Goal: Task Accomplishment & Management: Complete application form

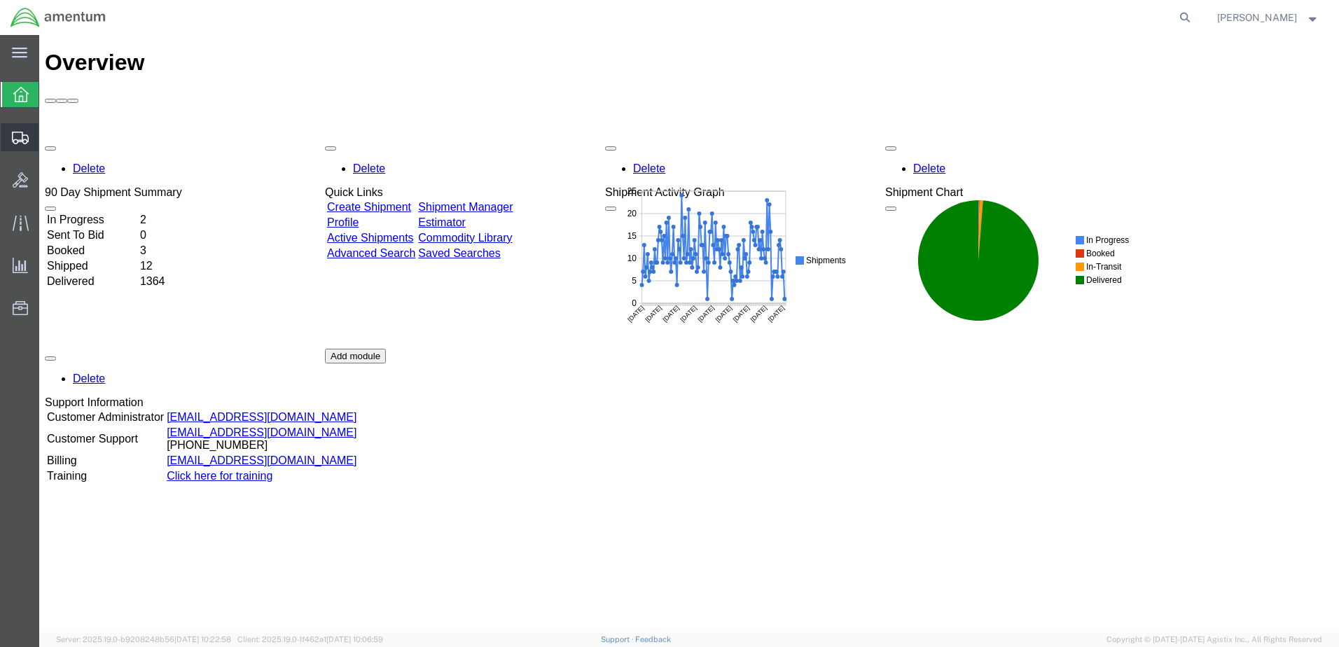
click at [0, 0] on span "Create Shipment" at bounding box center [0, 0] width 0 height 0
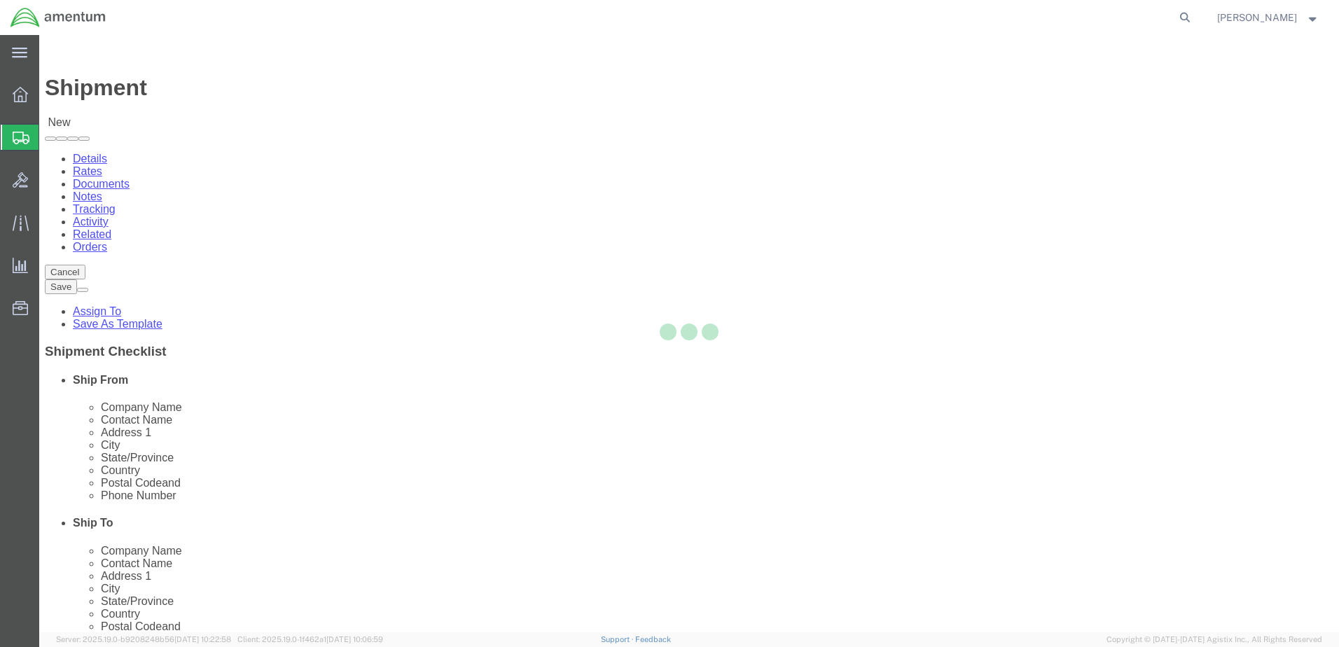
select select
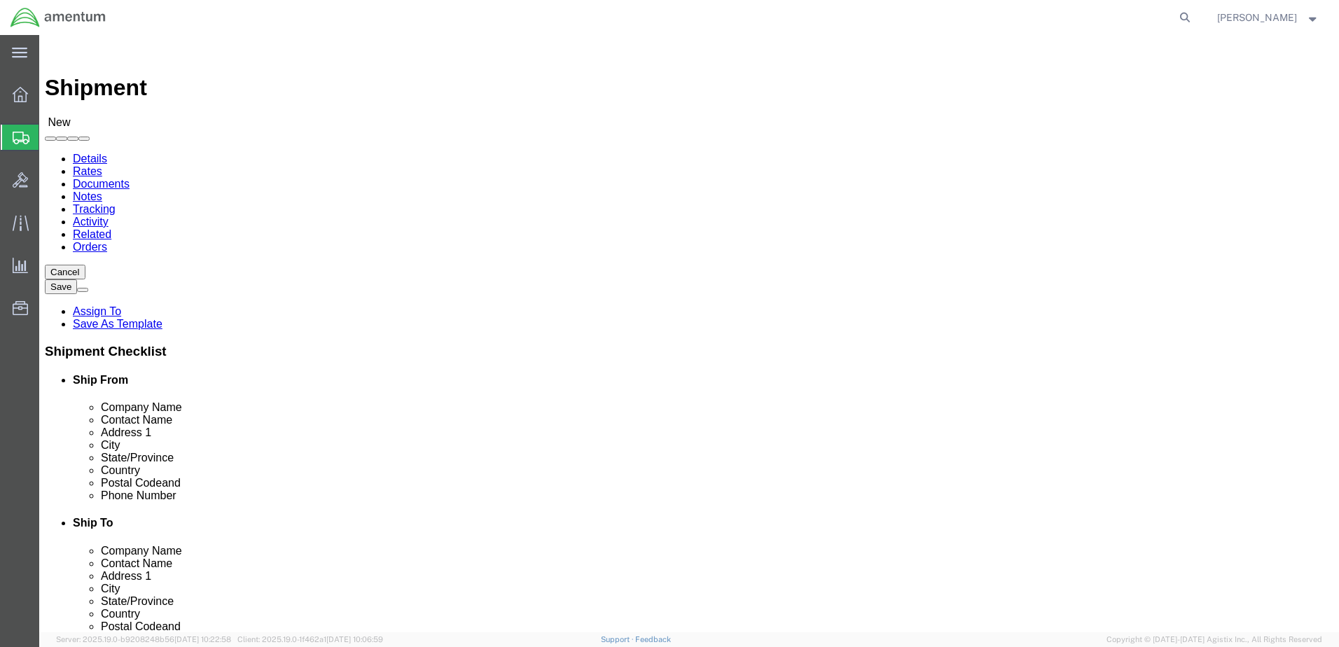
click input "text"
select select "MYPROFILE"
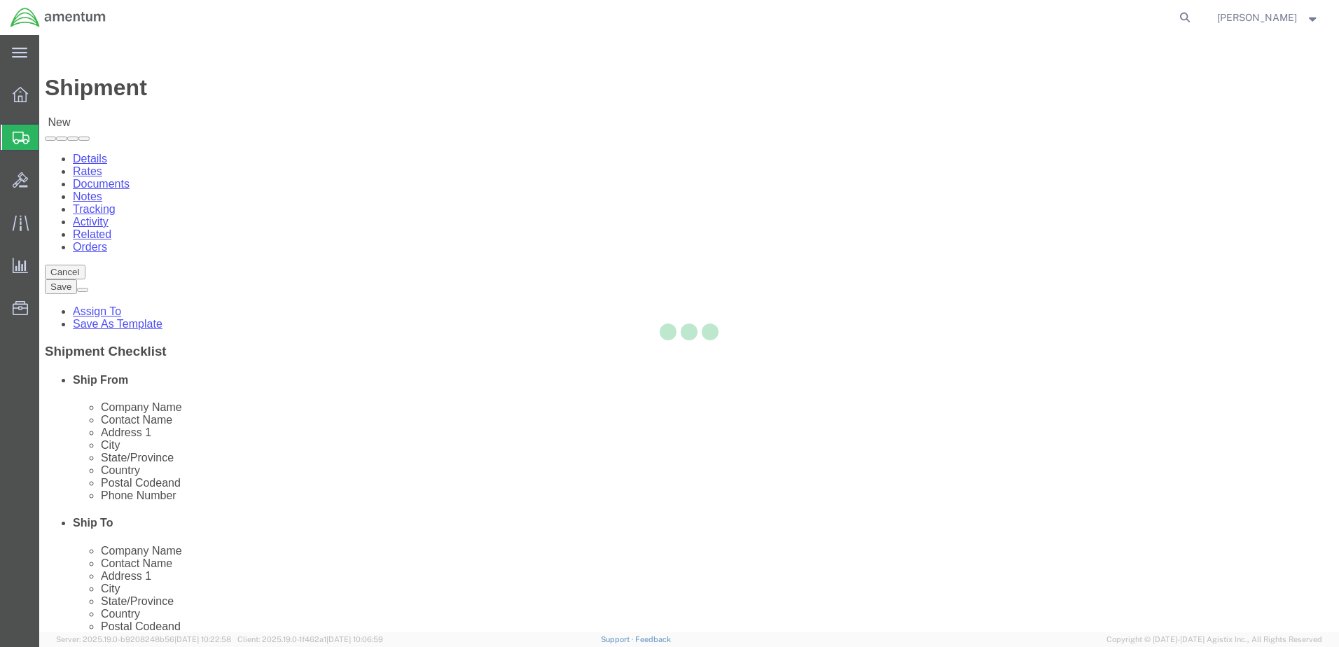
select select "[GEOGRAPHIC_DATA]"
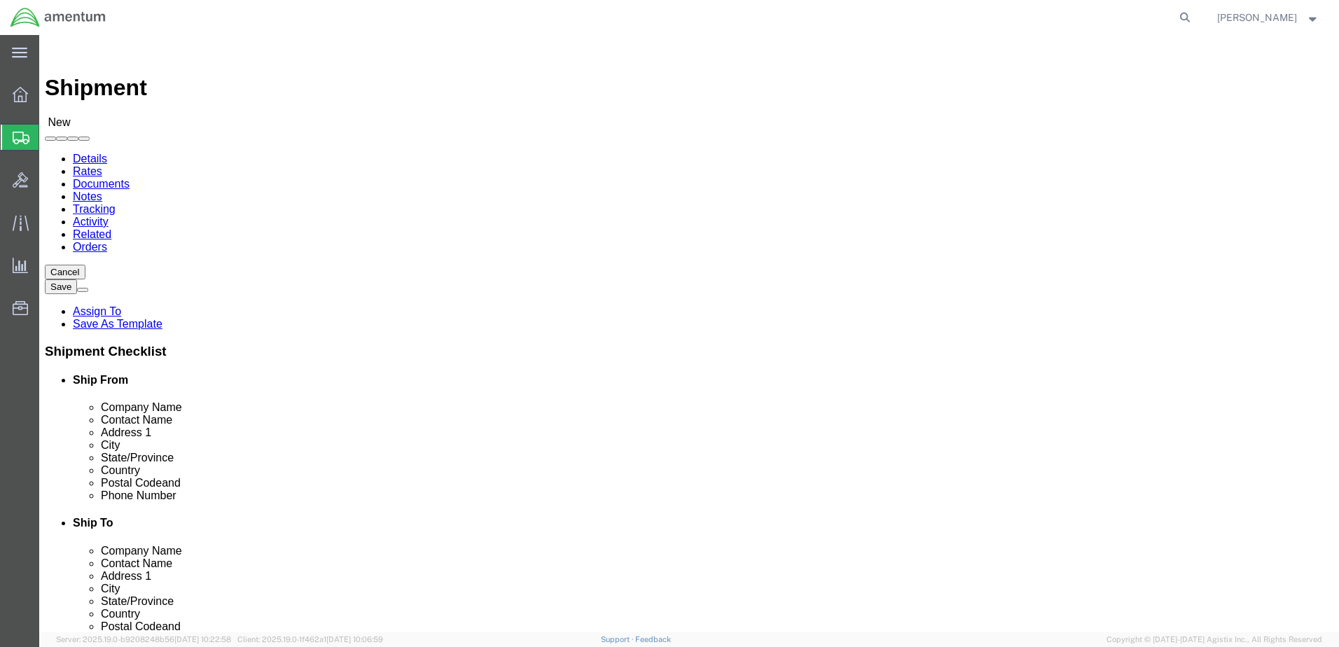
type input "WTU"
select select "49949"
select select "AZ"
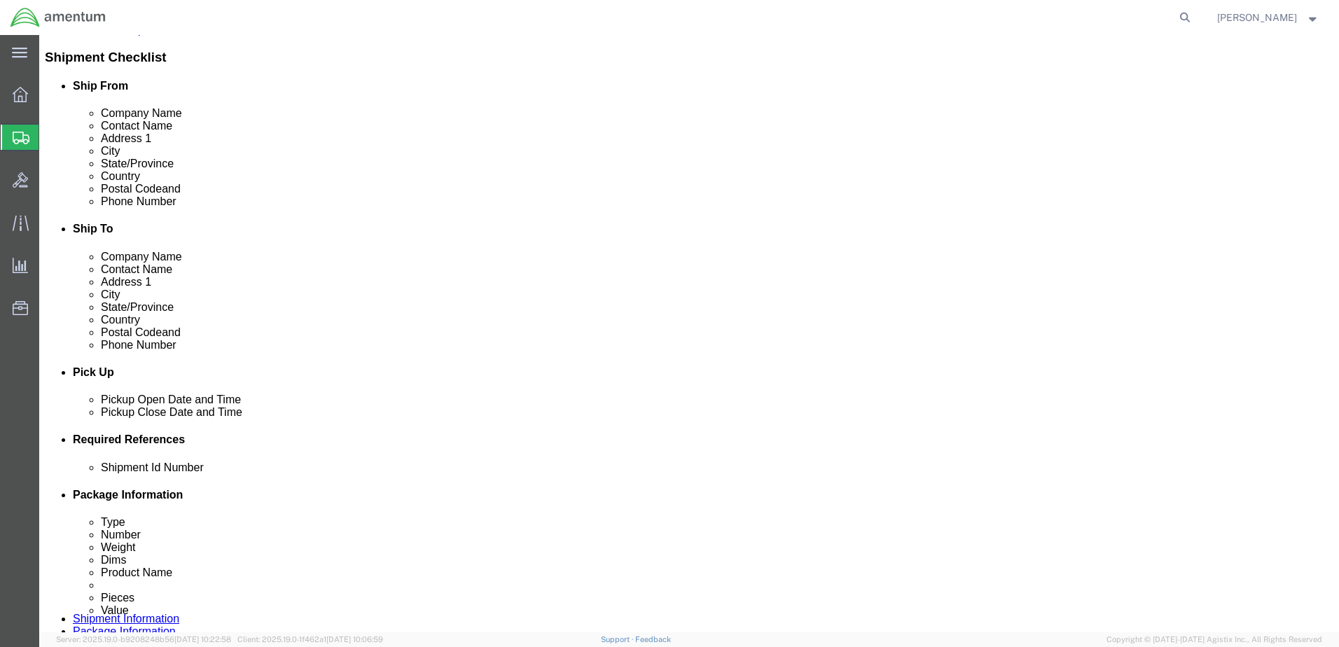
scroll to position [420, 0]
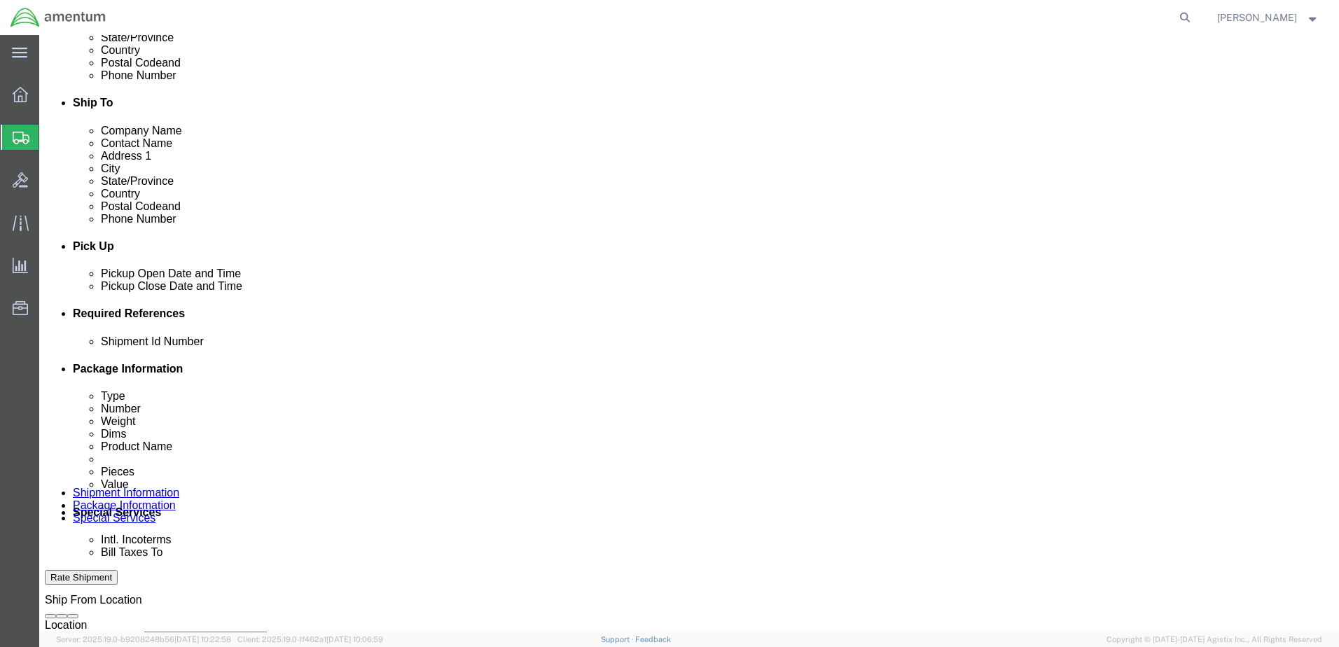
click input "text"
type input "92225"
click button "Add reference"
click select "Select Account Type Activity ID Airline Appointment Number ASN Batch Request # …"
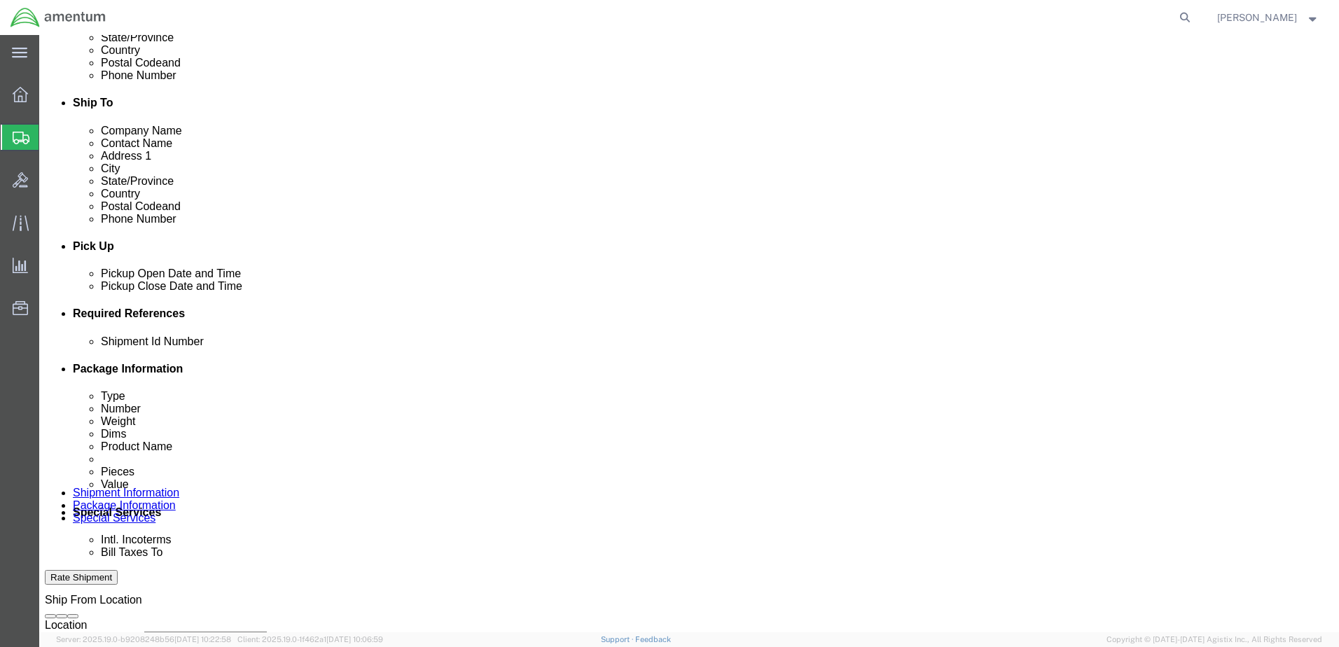
click input "text"
click select "Select Account Type Activity ID Airline Appointment Number ASN Batch Request # …"
select select "CUSTREF"
click select "Select Account Type Activity ID Airline Appointment Number ASN Batch Request # …"
click input "text"
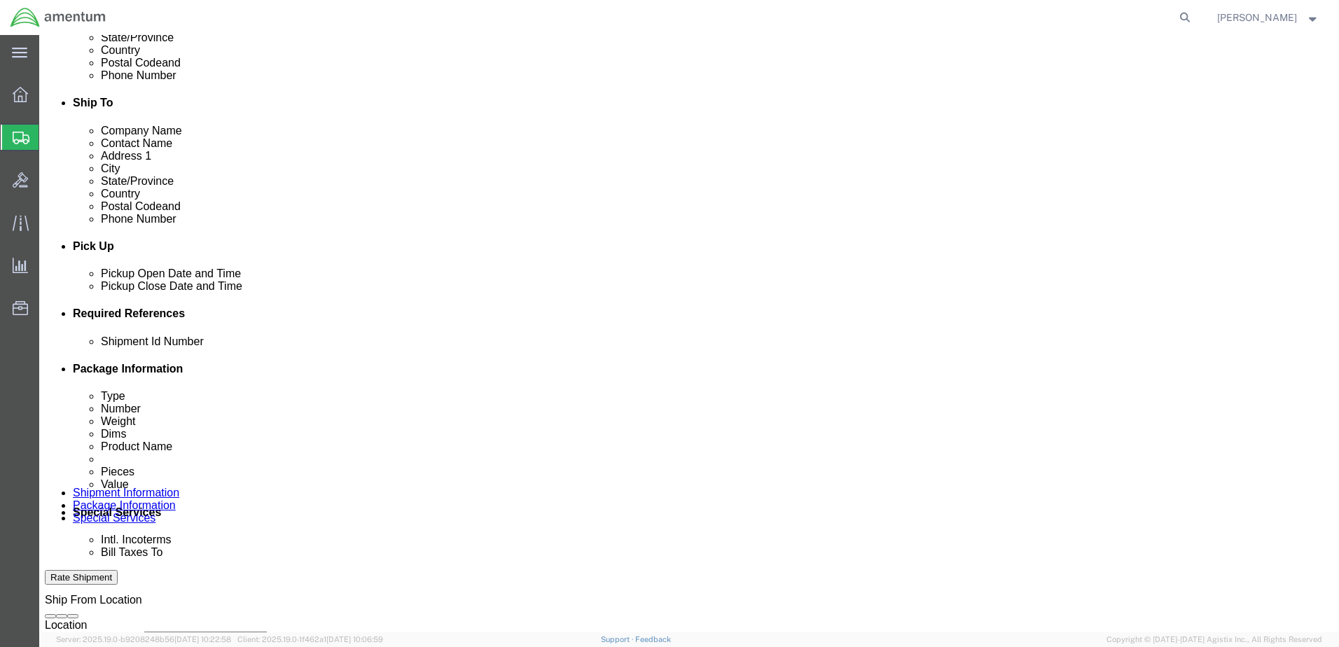
type input "479-002936"
click button "Add reference"
click select "Select Account Type Activity ID Airline Appointment Number ASN Batch Request # …"
select select "DEPT"
click select "Select Account Type Activity ID Airline Appointment Number ASN Batch Request # …"
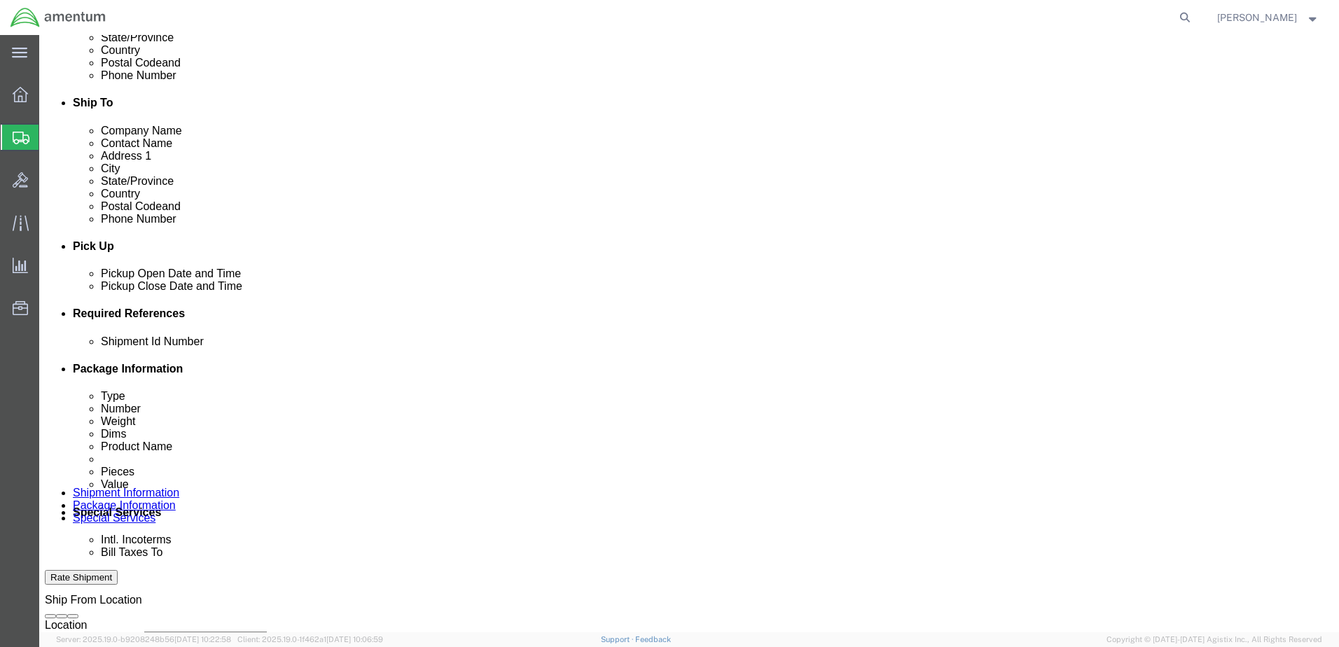
type input "CBP"
click icon "button"
click button "Add reference"
click select "Select Account Type Activity ID Airline Appointment Number ASN Batch Request # …"
select select "DEPT"
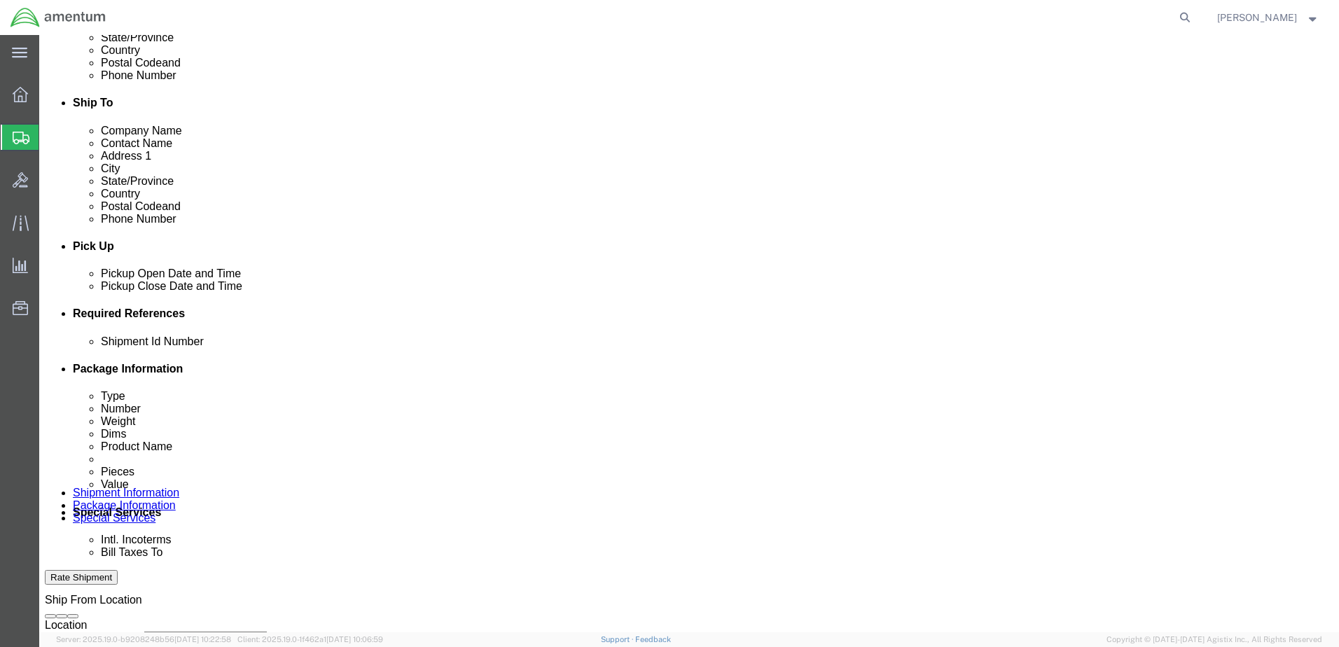
click select "Select Account Type Activity ID Airline Appointment Number ASN Batch Request # …"
type input "CBP"
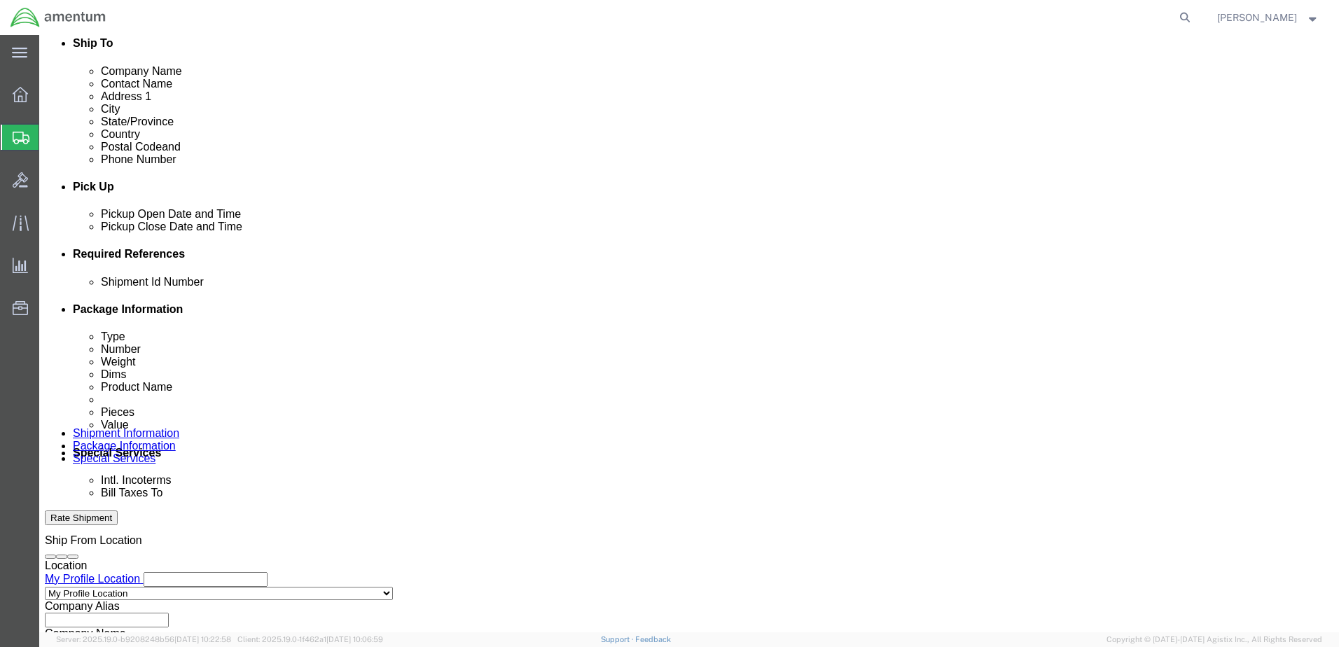
scroll to position [605, 0]
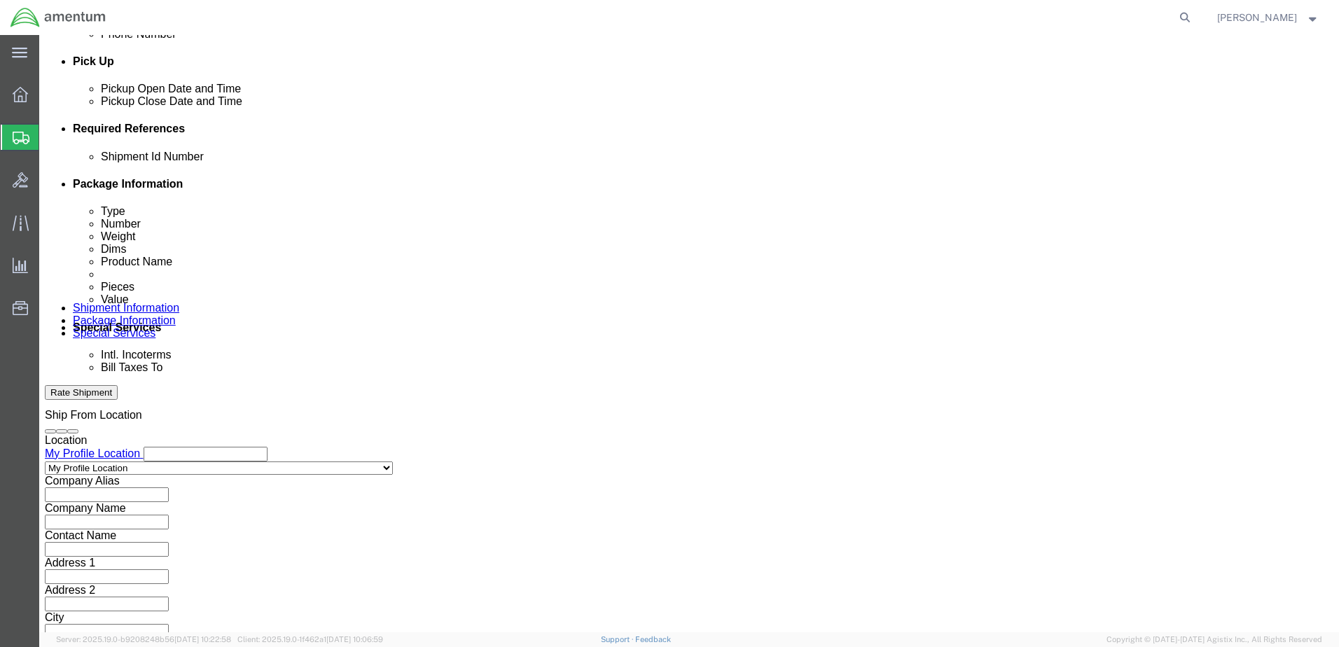
click select "Select Air Less than Truckload Multi-Leg Ocean Freight Rail Small Parcel Truckl…"
select select "SMAL"
click select "Select Air Less than Truckload Multi-Leg Ocean Freight Rail Small Parcel Truckl…"
click button "Continue"
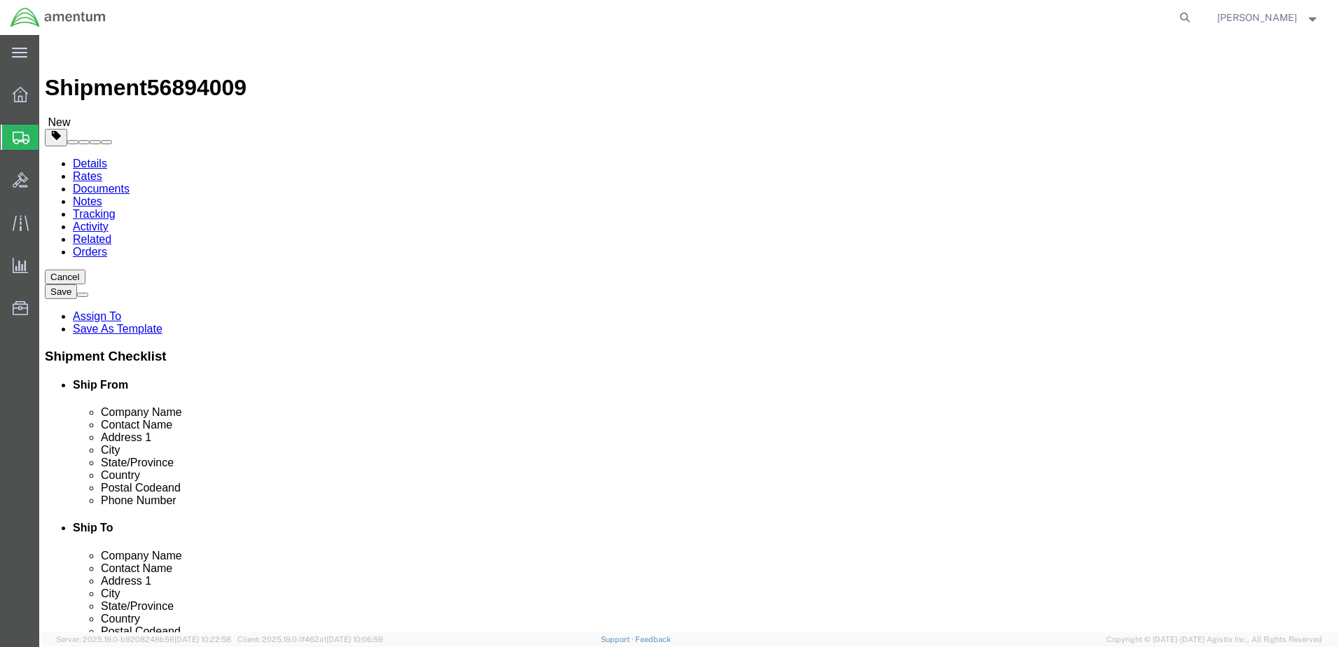
click select "Select Bale(s) Basket(s) Bolt(s) Bottle(s) Buckets Bulk Bundle(s) Can(s) Cardbo…"
select select "TUB"
click select "Select Bale(s) Basket(s) Bolt(s) Bottle(s) Buckets Bulk Bundle(s) Can(s) Cardbo…"
type input "38.00"
type input "6.00"
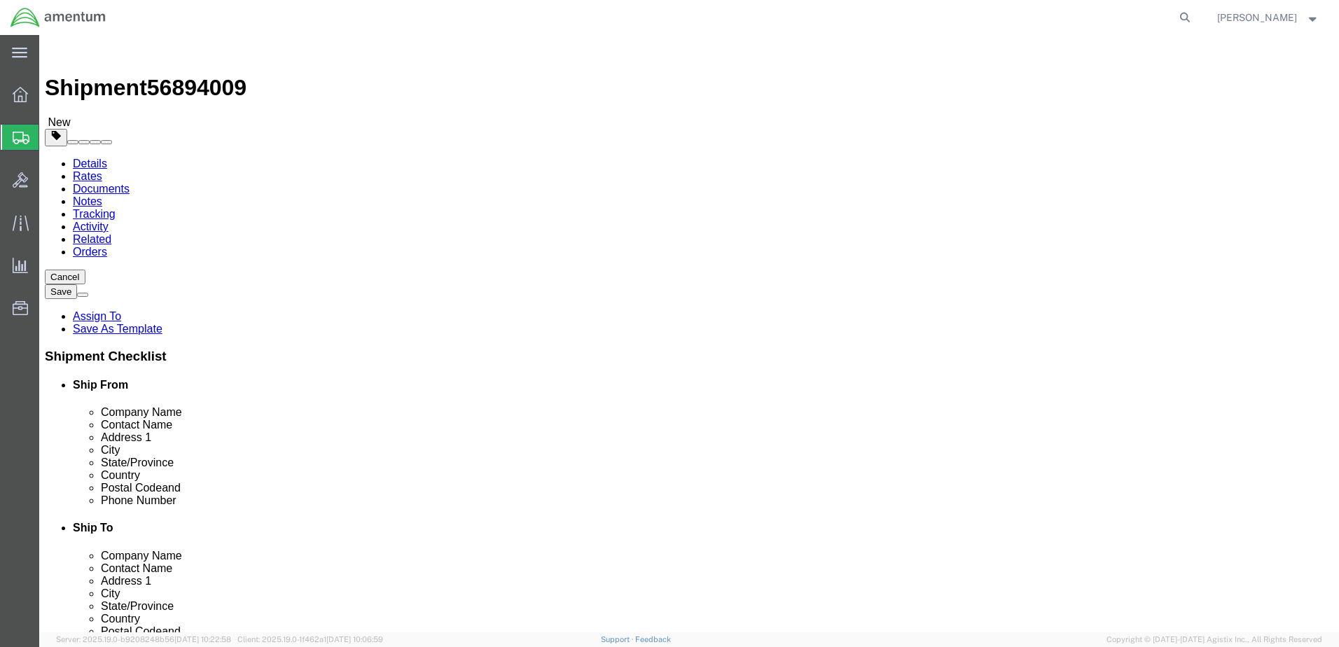
type input "6.00"
drag, startPoint x: 228, startPoint y: 327, endPoint x: 174, endPoint y: 328, distance: 53.9
click div "Weight 0.00 Select kgs lbs Ship. t°"
type input "1"
click link "Add Content"
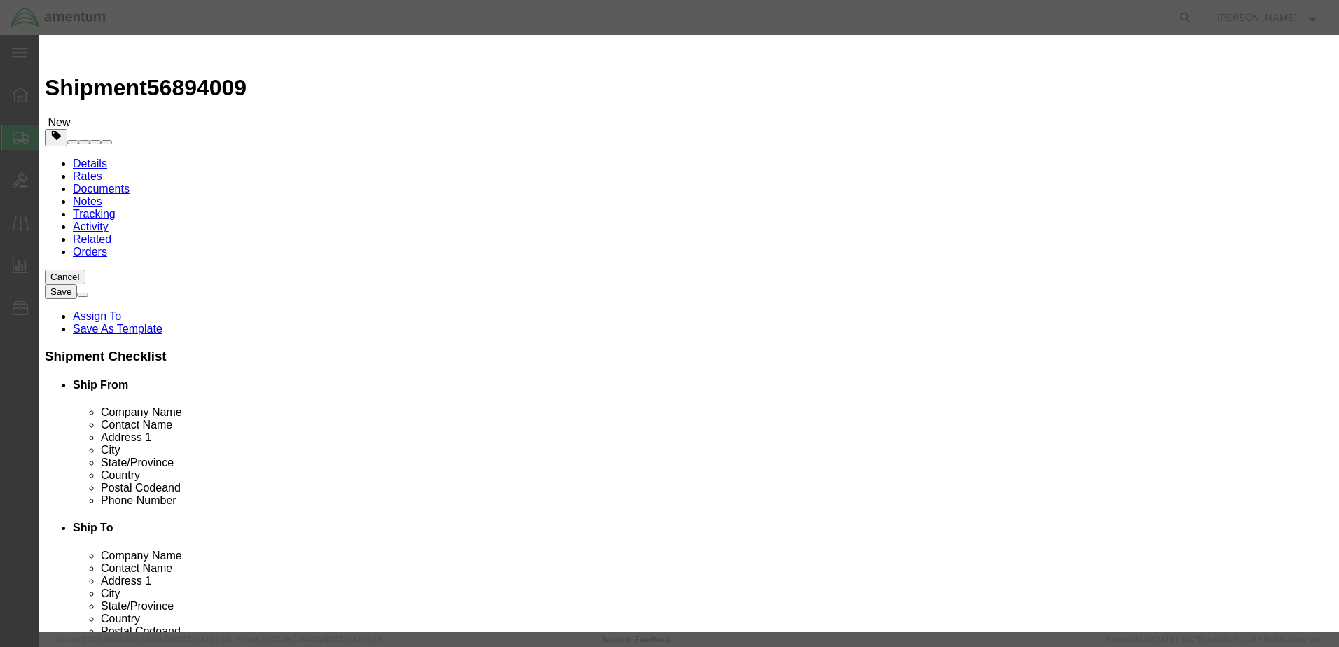
click input "text"
type input "TUBE ASSY"
type input "1"
type input "75.97"
select select "USD"
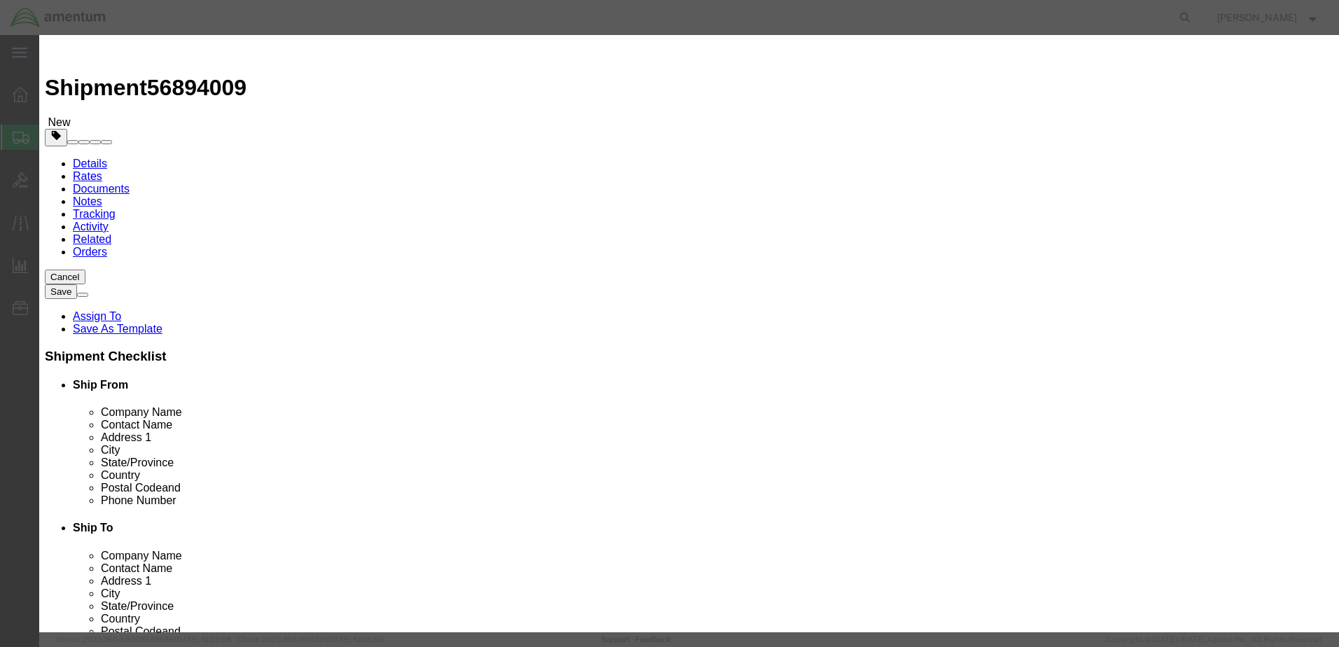
click button "Save & Close"
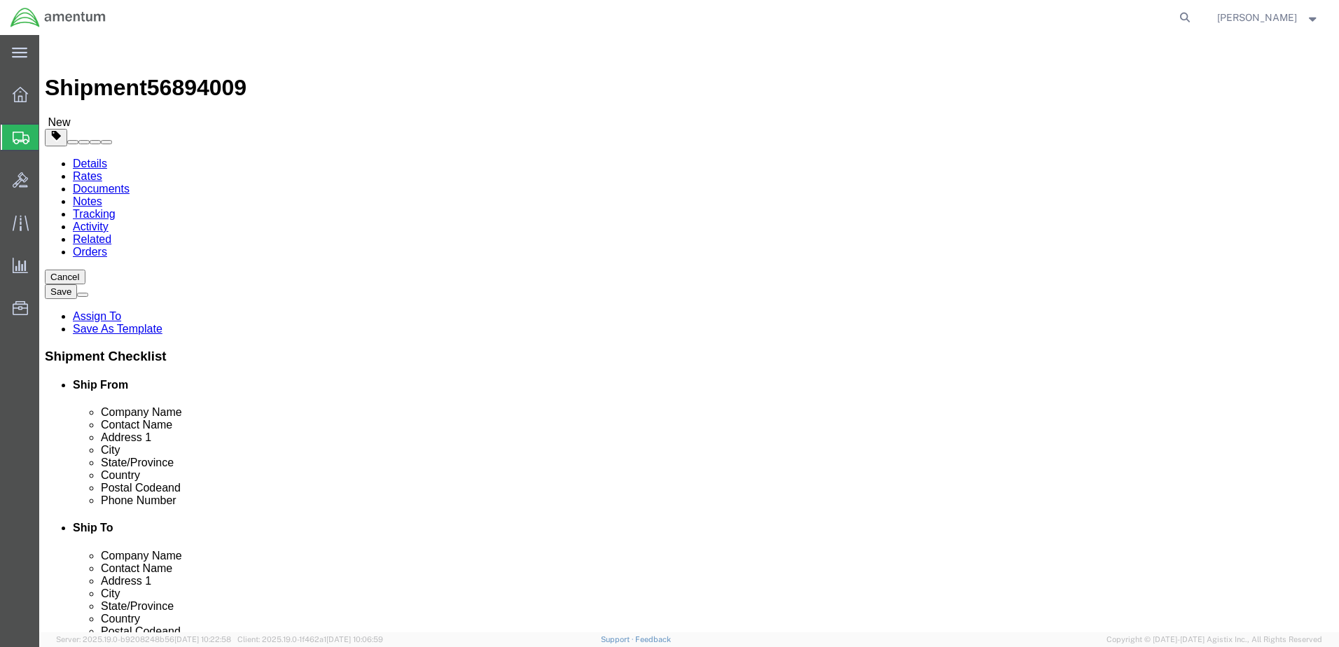
scroll to position [4, 0]
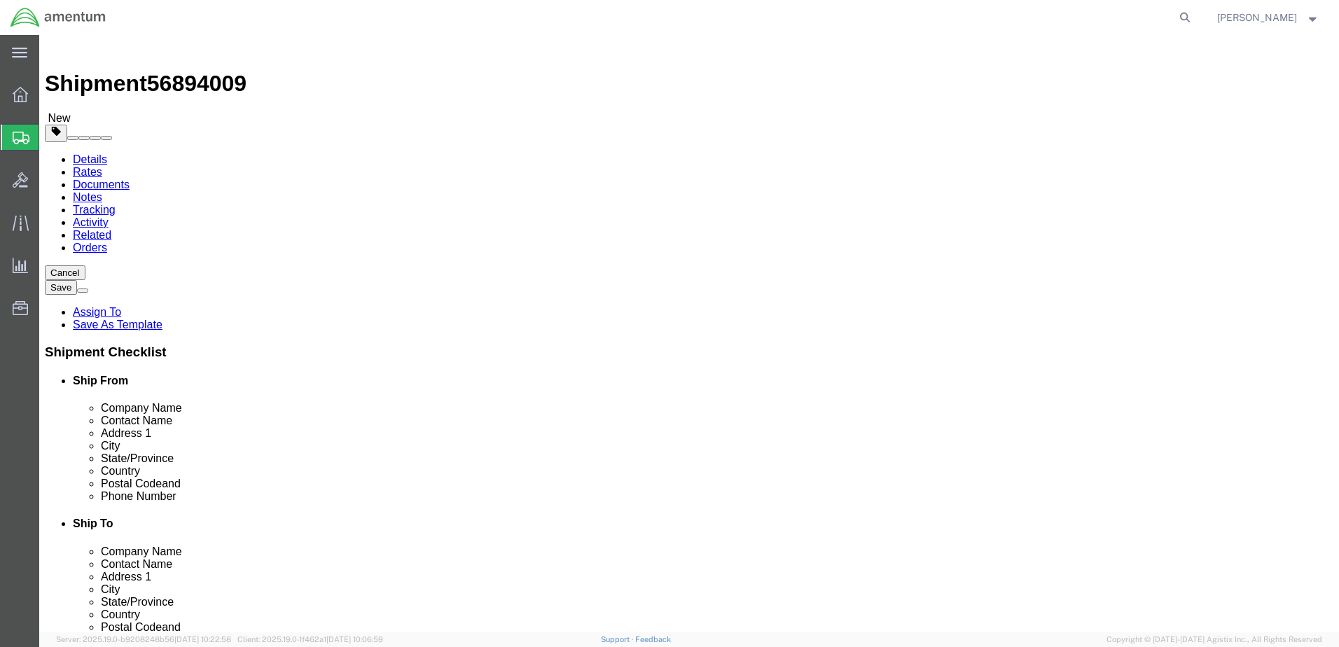
click button "Continue"
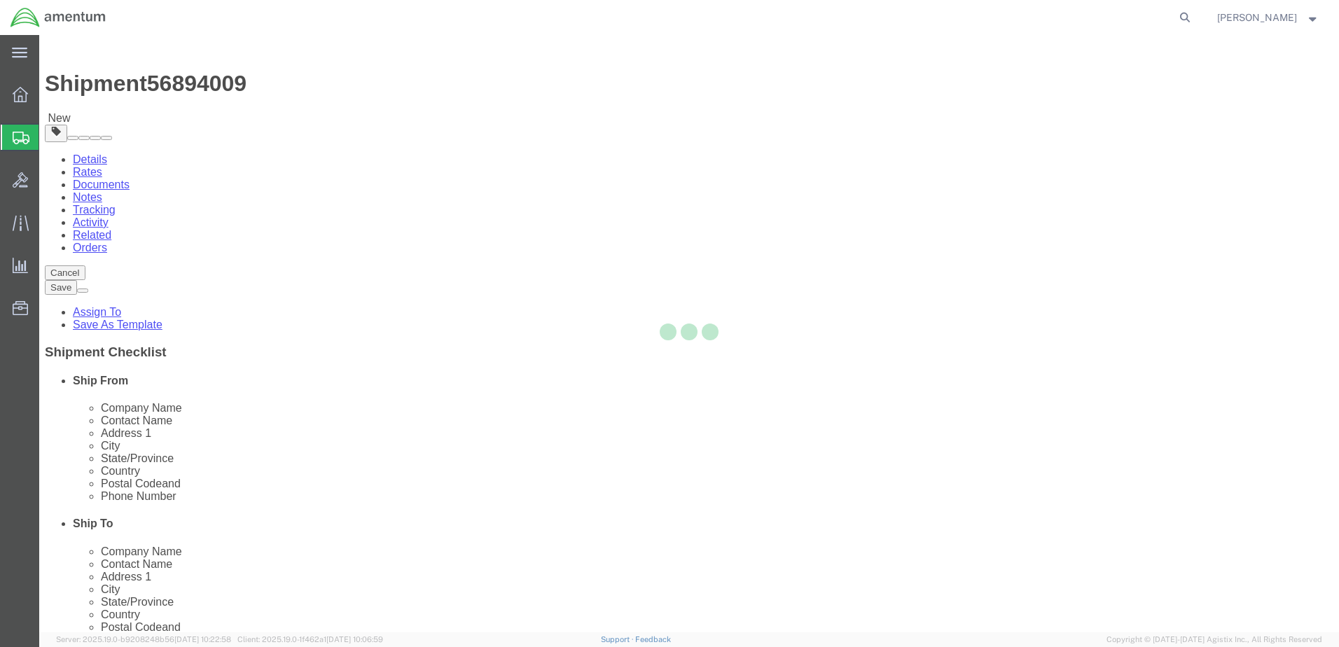
select select
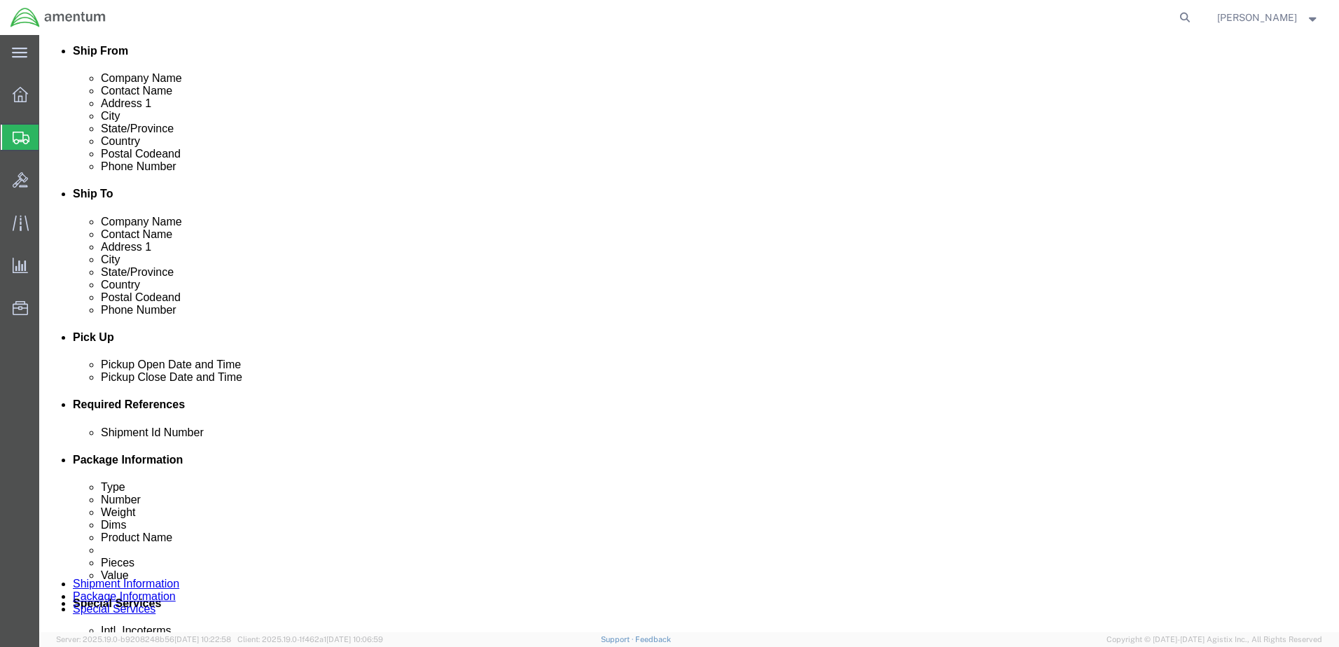
scroll to position [354, 0]
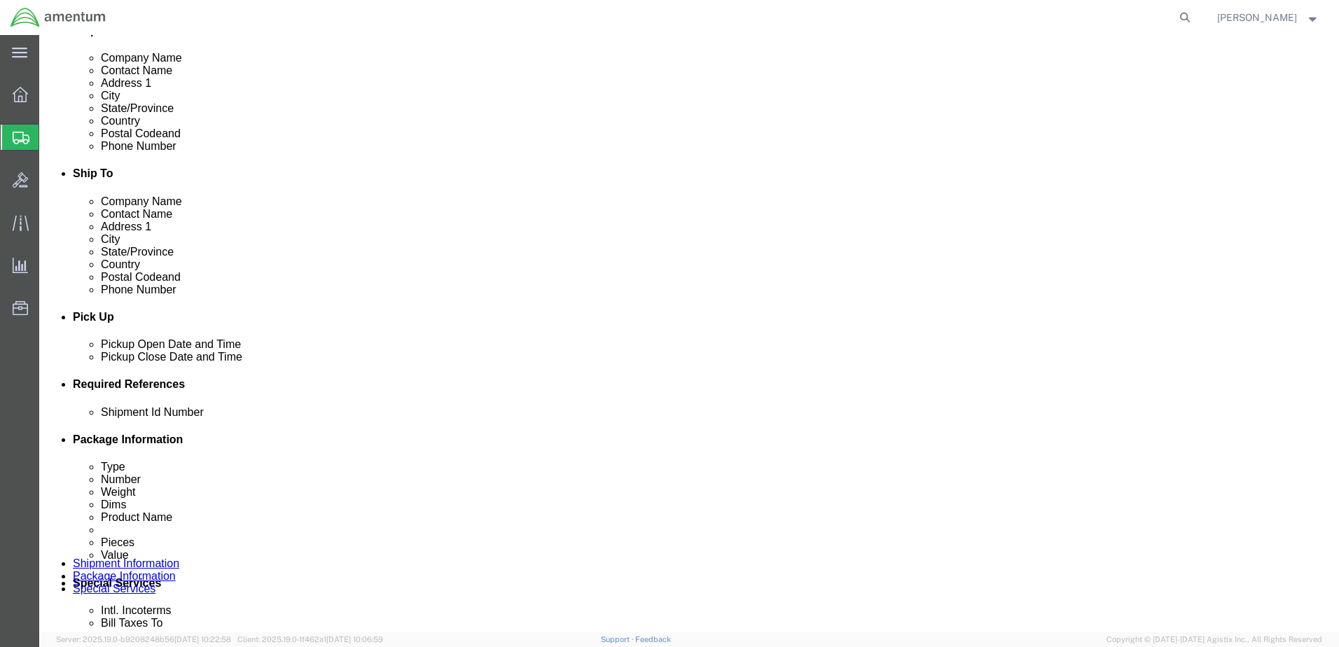
click select "Select Buyer Cost Center Department Operations Number Order Number Sales Person"
select select "COSTCENTER"
click select "Select Buyer Cost Center Department Operations Number Order Number Sales Person"
type input "6118.03.03.2219.000.ELP.0000"
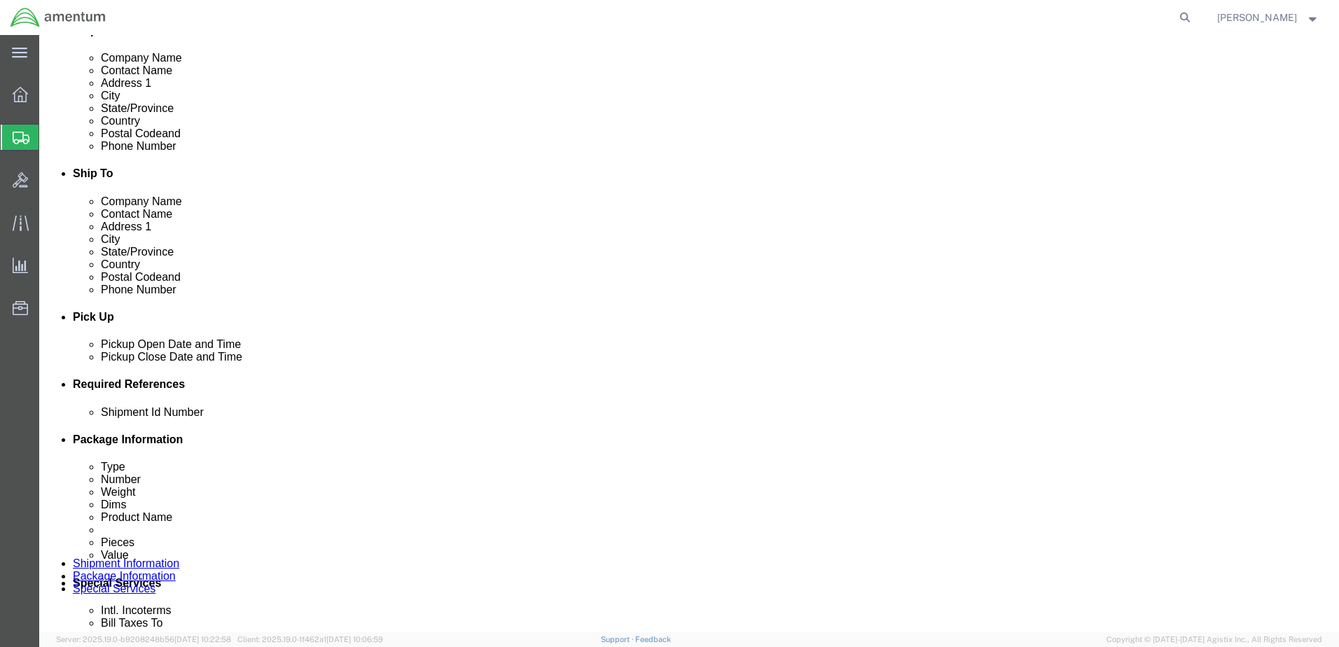
click select "Select Recipient Account Sender/Shipper Third Party Account"
select select "SHIP"
click select "Select Recipient Account Sender/Shipper Third Party Account"
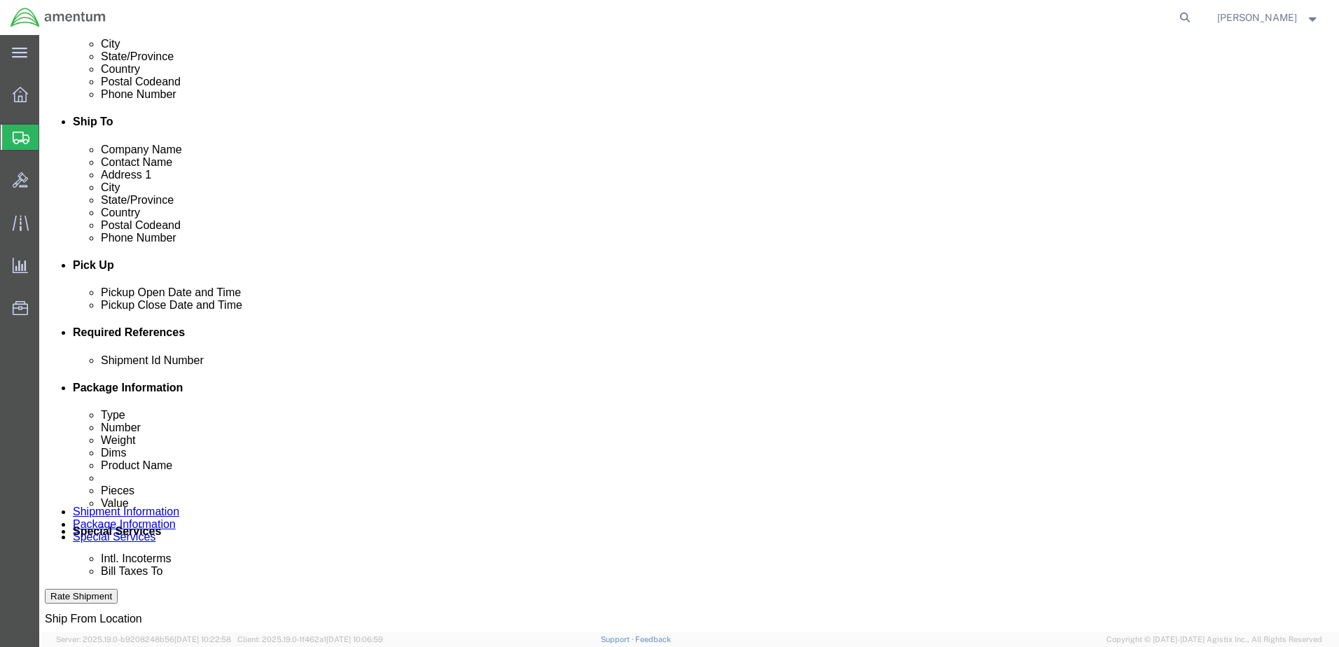
scroll to position [704, 0]
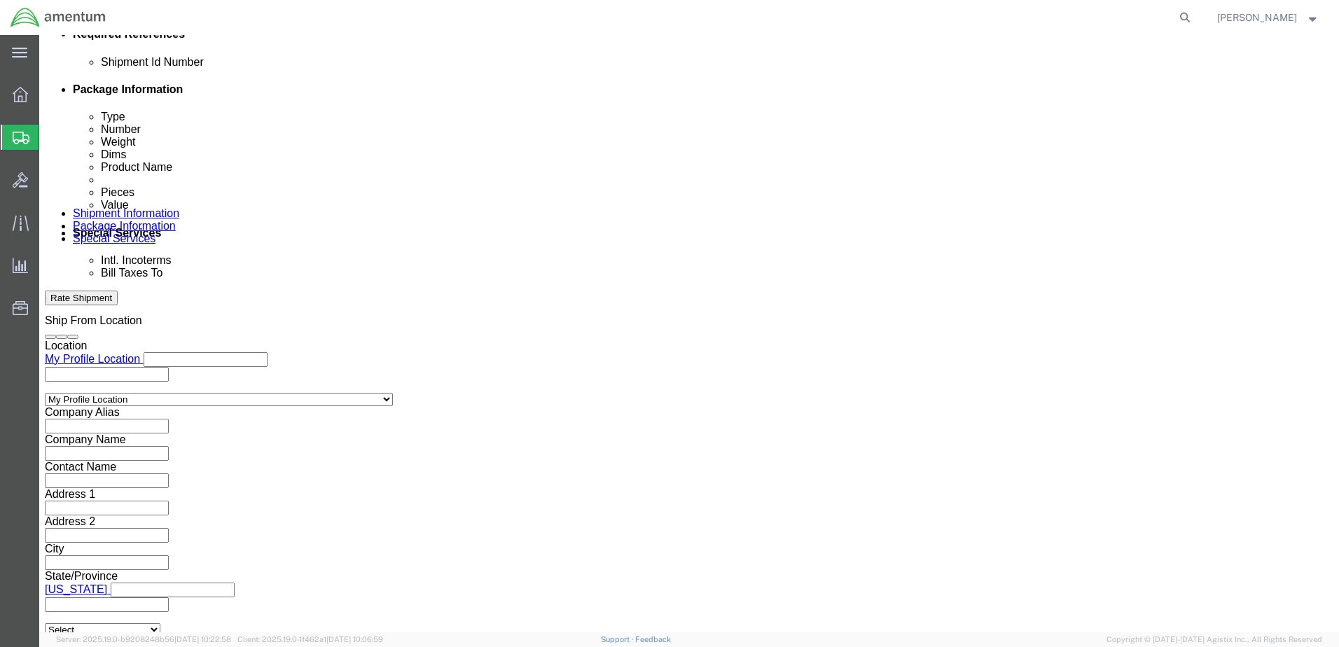
click input "text"
type input "[PERSON_NAME][EMAIL_ADDRESS][PERSON_NAME][DOMAIN_NAME]"
type input "[PERSON_NAME]"
type input "[PERSON_NAME][EMAIL_ADDRESS][PERSON_NAME][DOMAIN_NAME],[PERSON_NAME][DOMAIN_NAM…"
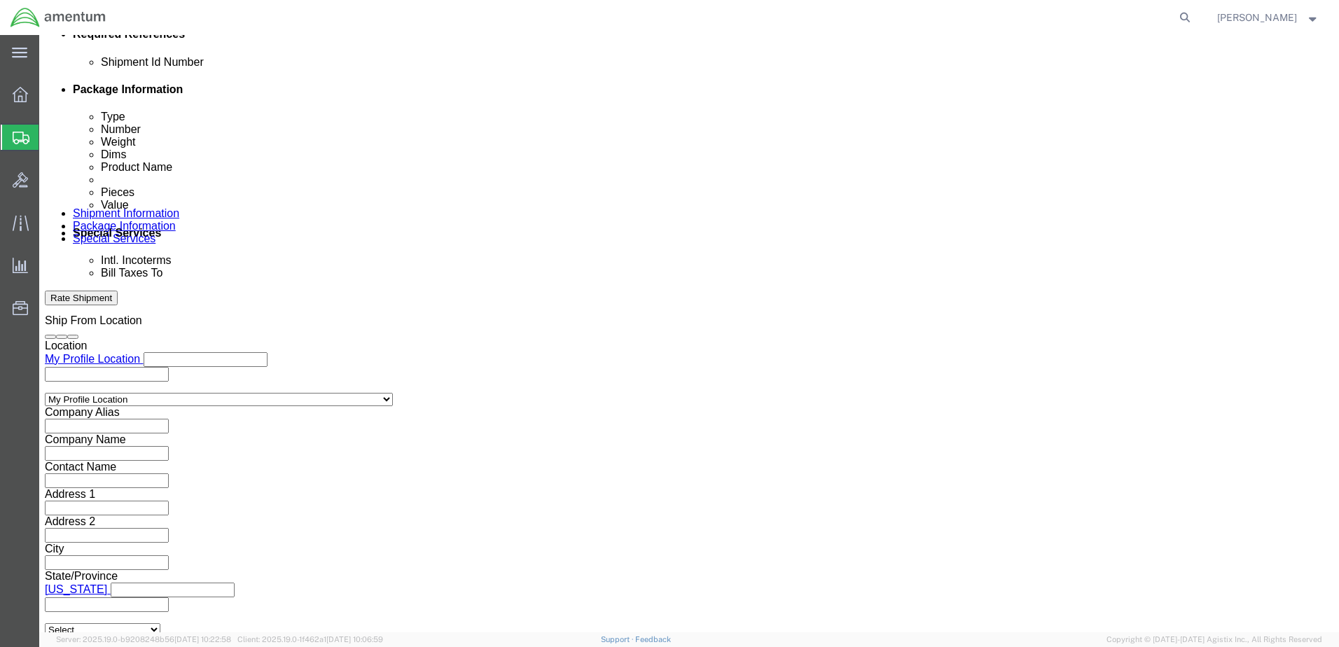
type input "[PERSON_NAME][EMAIL_ADDRESS][PERSON_NAME][DOMAIN_NAME]"
type input "[PERSON_NAME][EMAIL_ADDRESS][PERSON_NAME][DOMAIN_NAME],[PERSON_NAME][DOMAIN_NAM…"
click button "Rate Shipment"
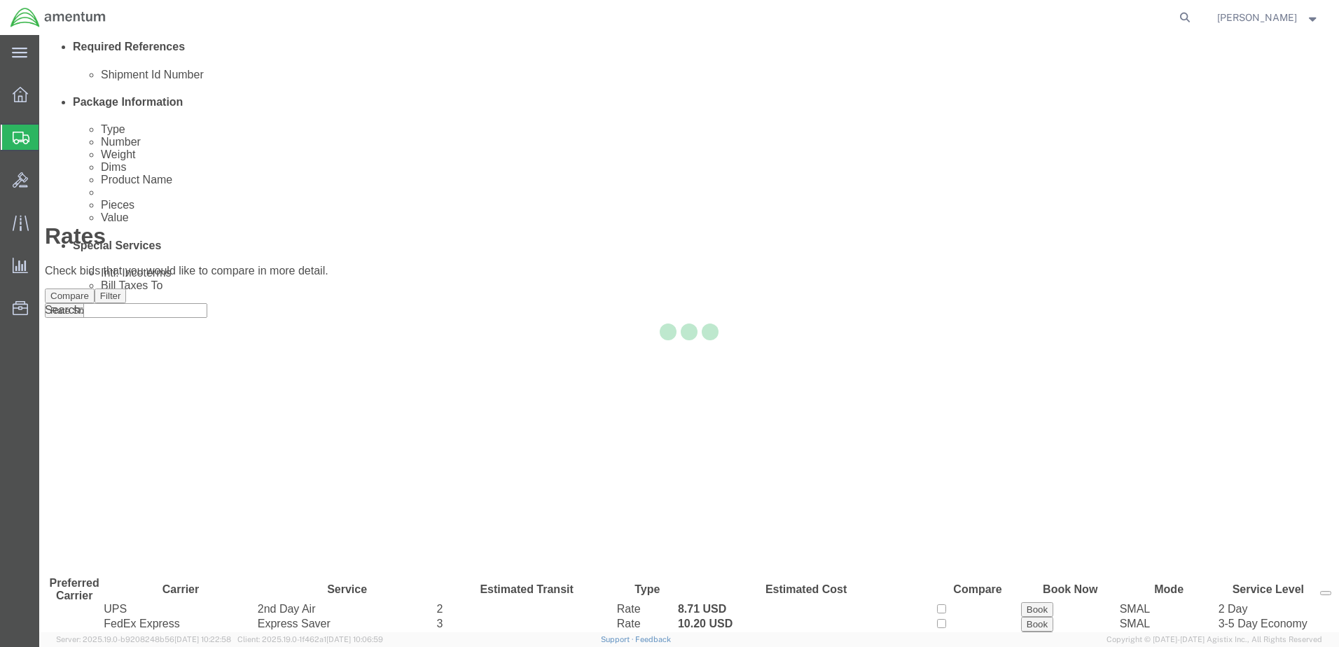
scroll to position [0, 0]
